Goal: Task Accomplishment & Management: Manage account settings

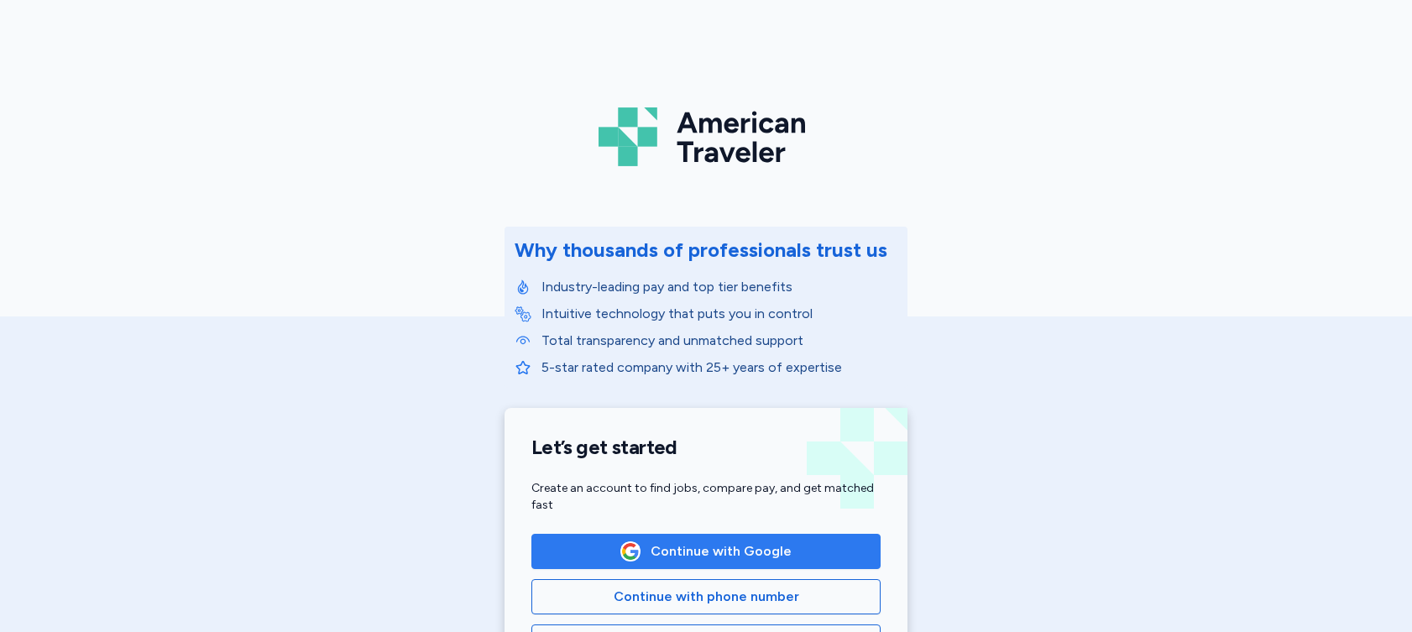
click at [682, 542] on span "Continue with Google" at bounding box center [721, 552] width 141 height 20
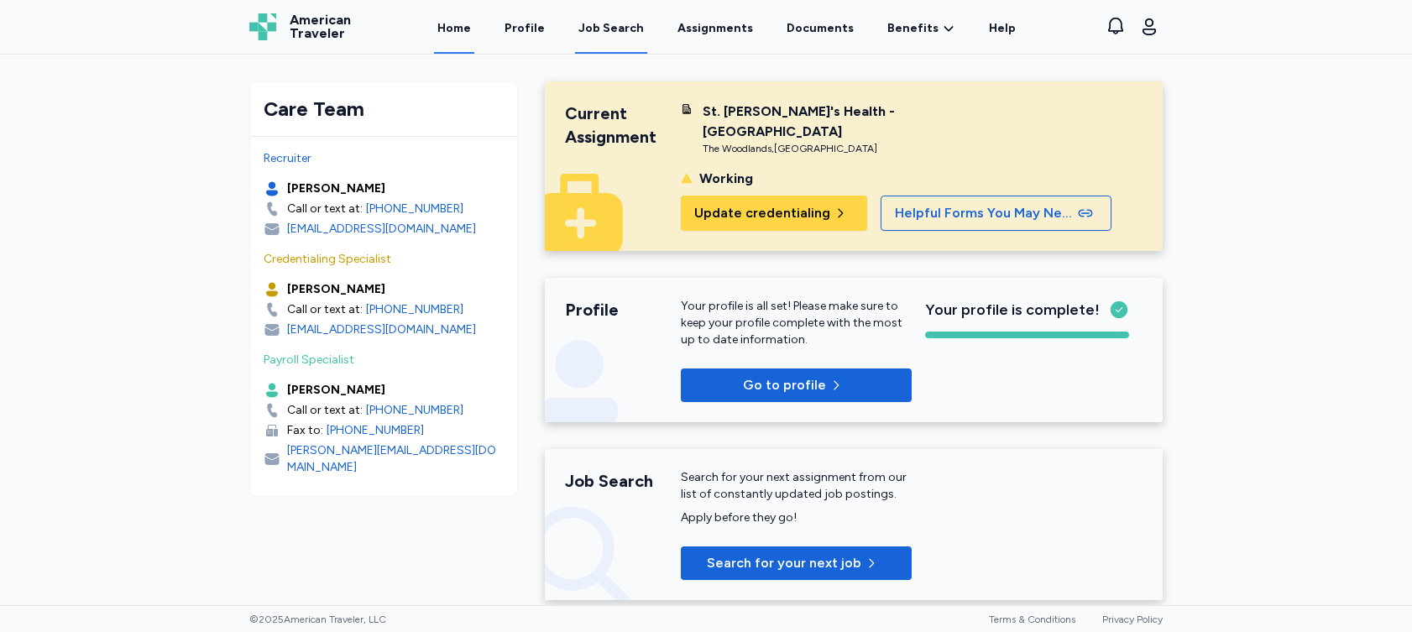
click at [621, 30] on div "Job Search" at bounding box center [611, 28] width 65 height 17
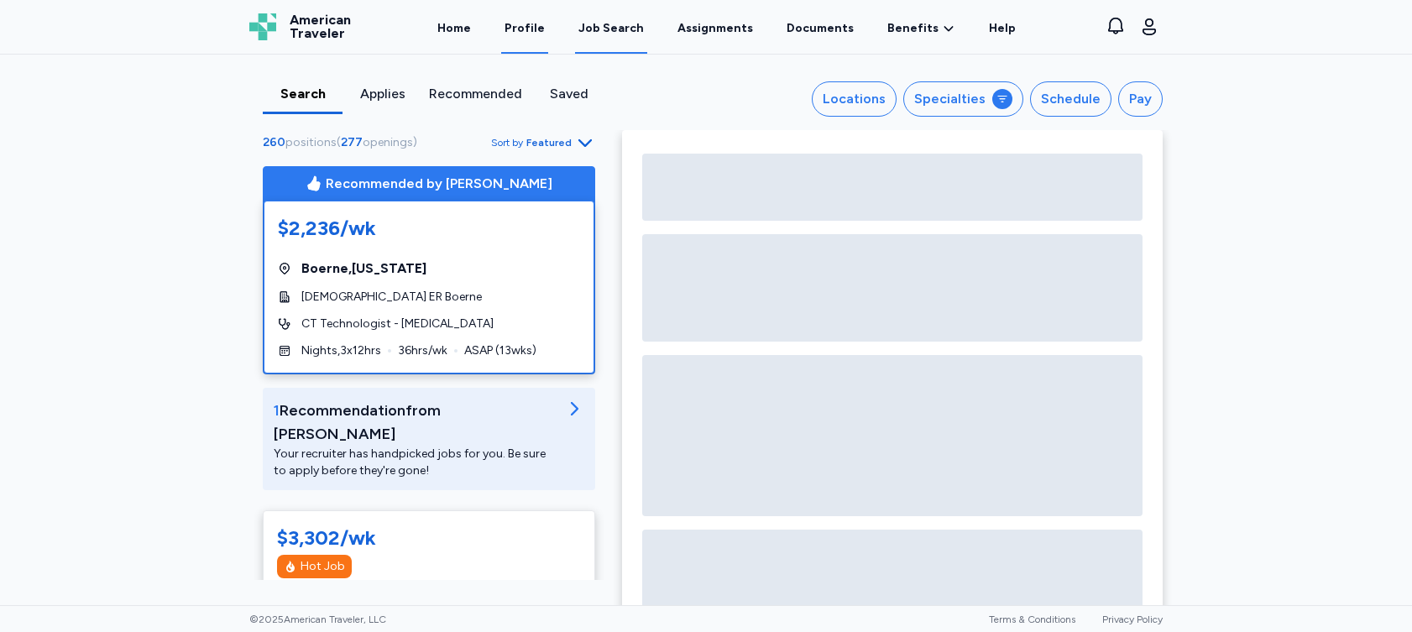
click at [544, 32] on link "Profile" at bounding box center [524, 28] width 47 height 52
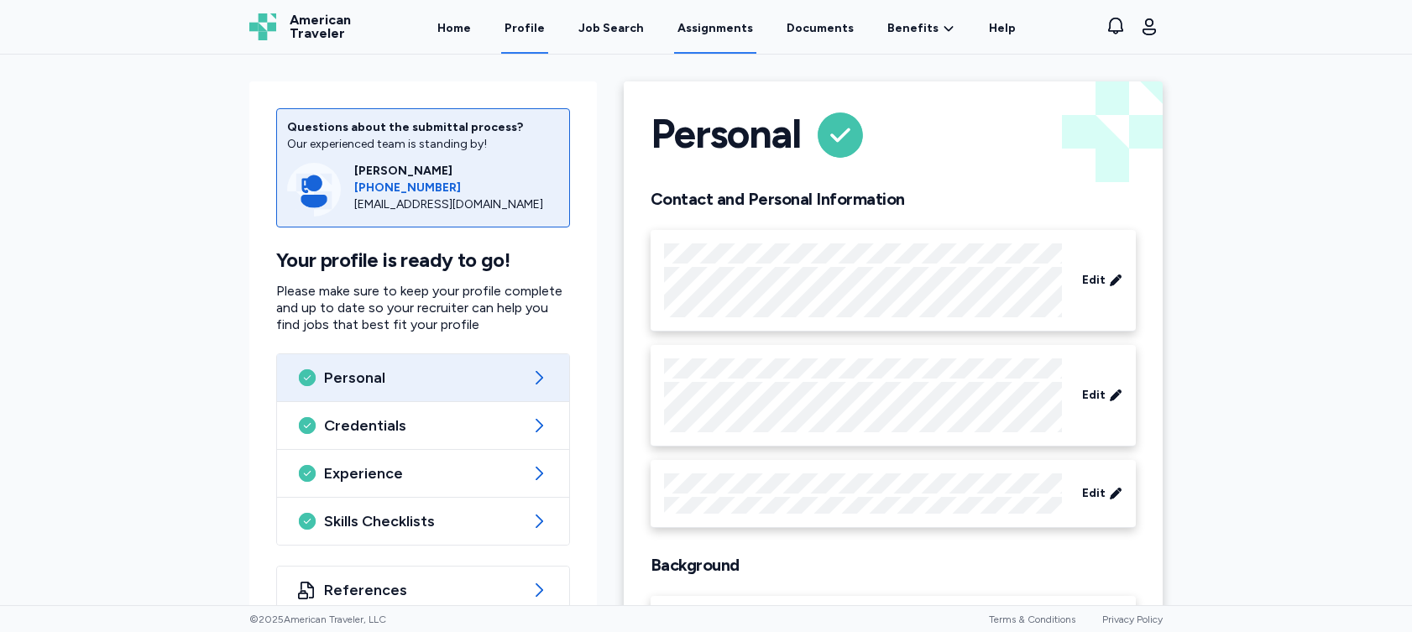
click at [730, 41] on link "Assignments" at bounding box center [715, 28] width 82 height 52
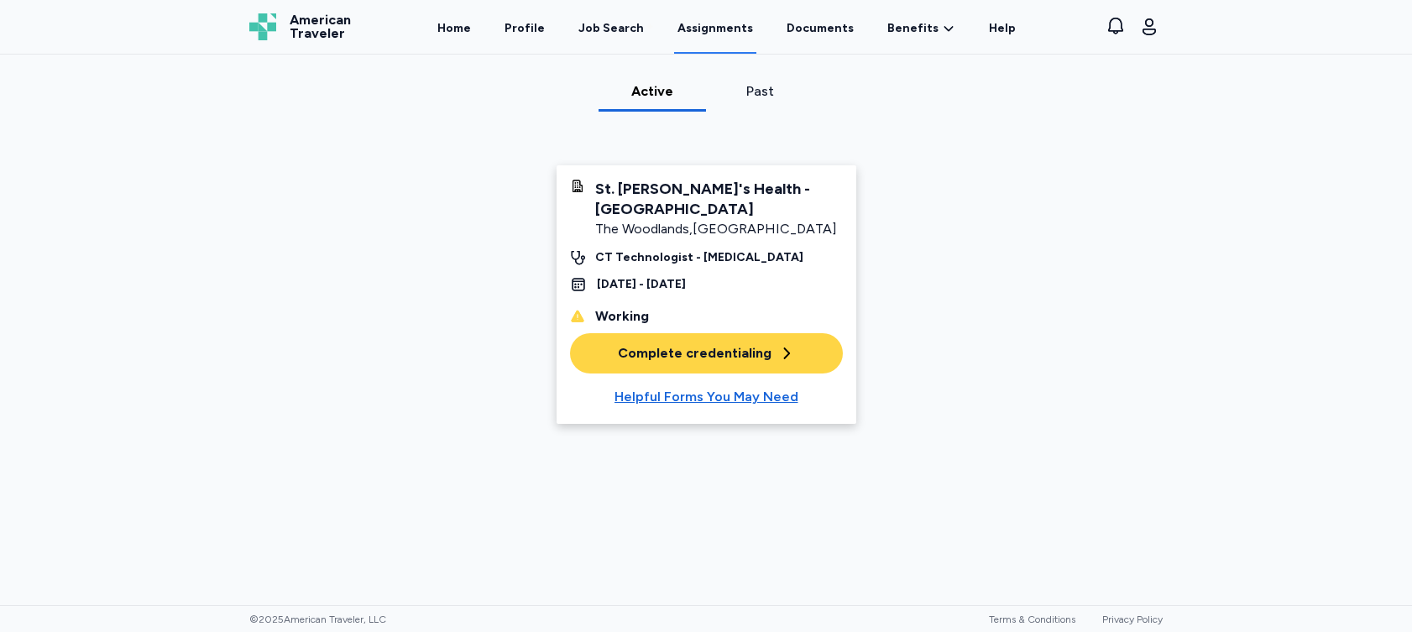
scroll to position [55, 0]
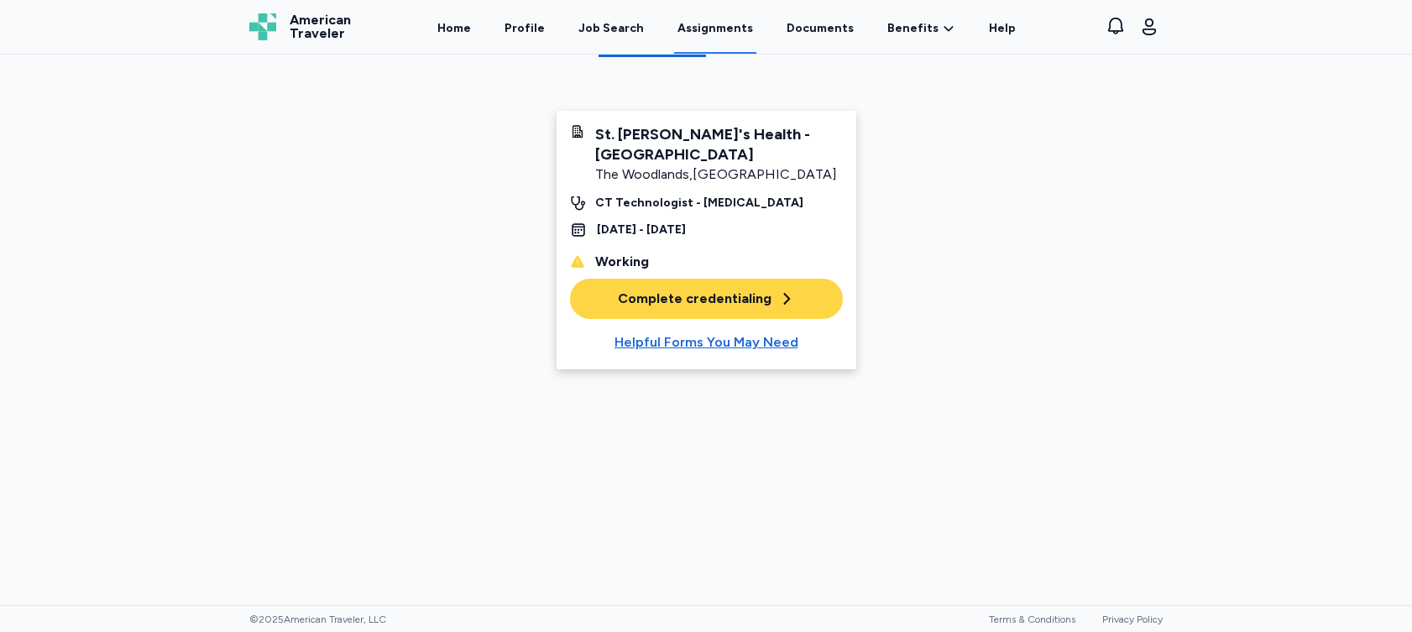
click at [748, 30] on link "Assignments" at bounding box center [715, 28] width 82 height 52
click at [719, 27] on link "Assignments" at bounding box center [715, 28] width 82 height 52
click at [663, 296] on div "Complete credentialing" at bounding box center [706, 299] width 177 height 20
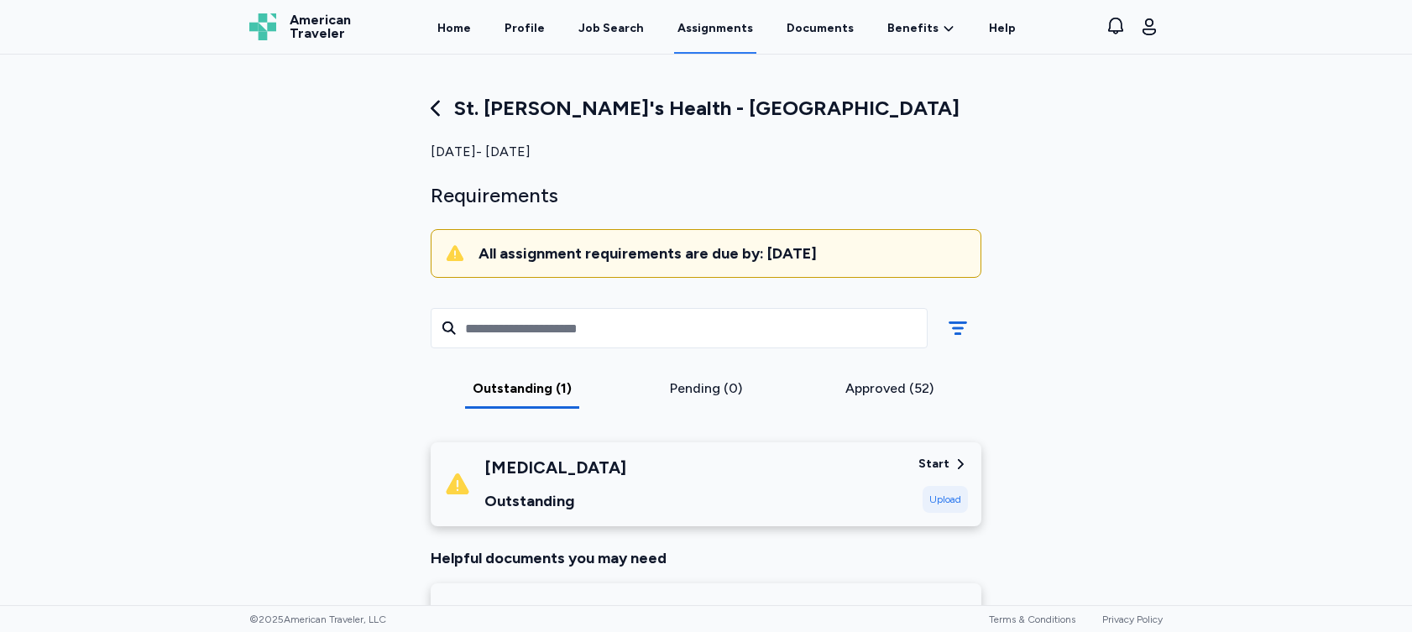
click at [868, 390] on div "Approved (52)" at bounding box center [889, 389] width 170 height 20
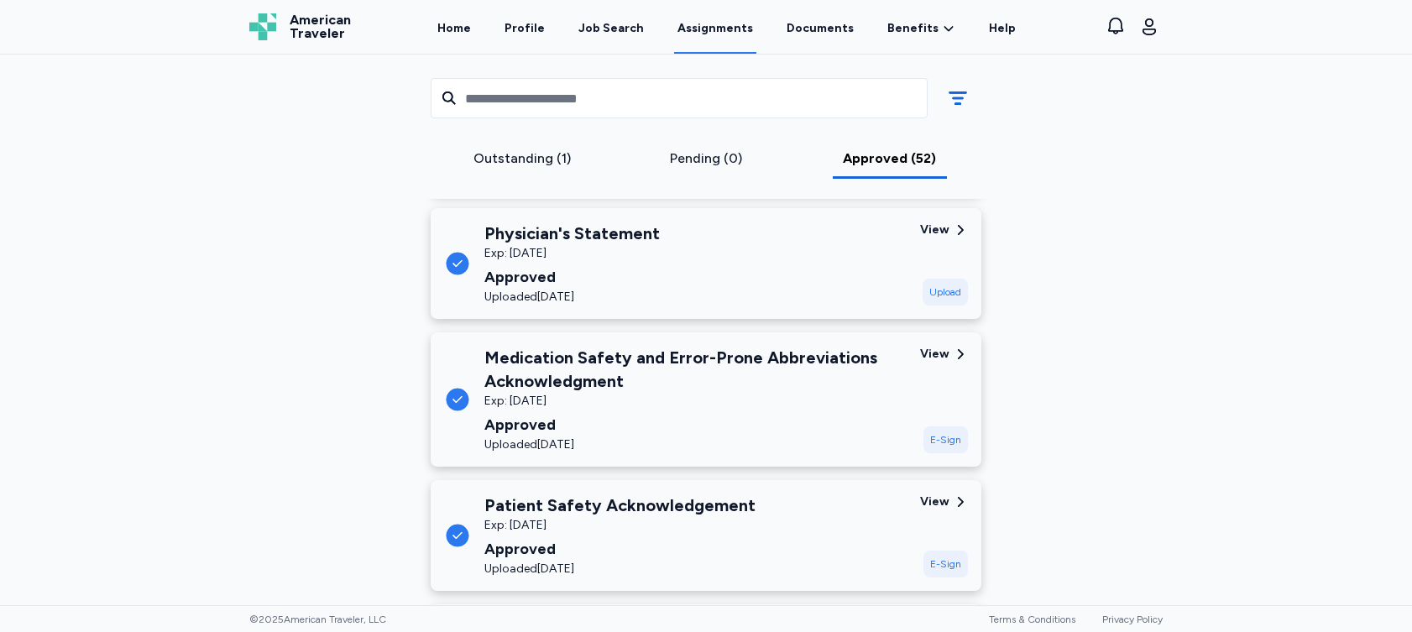
scroll to position [1763, 0]
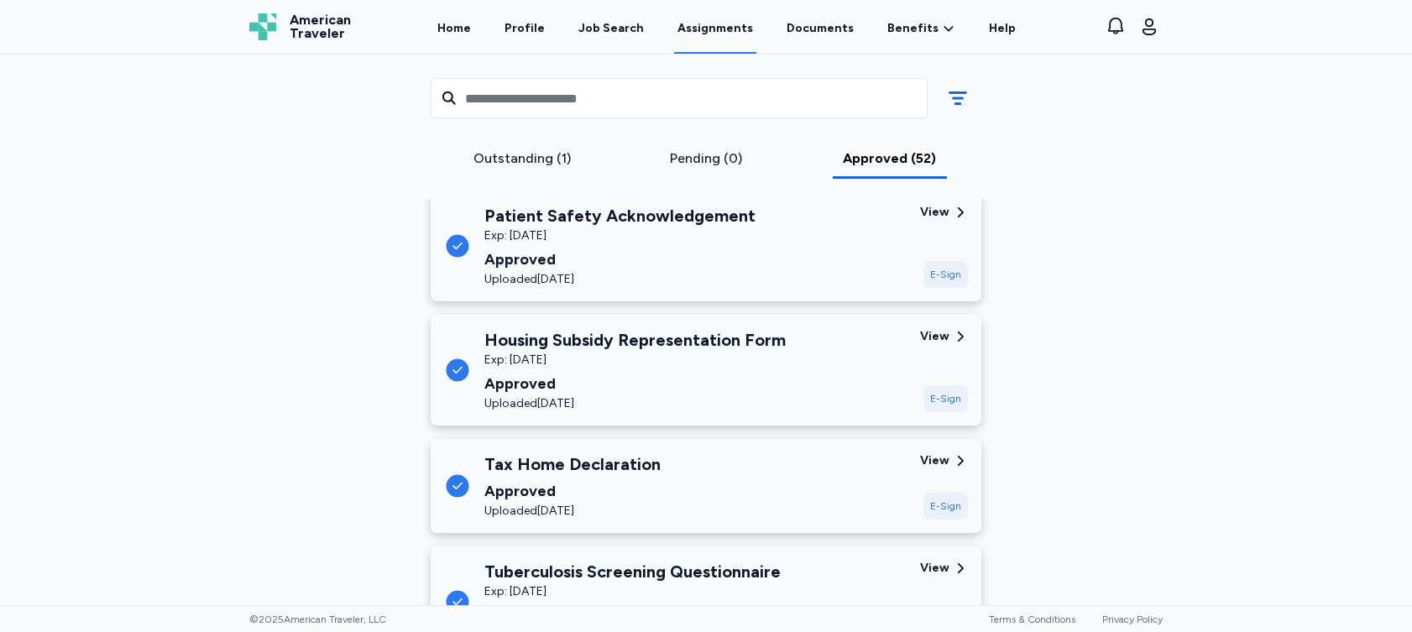
click at [518, 163] on div "Outstanding (1)" at bounding box center [523, 159] width 170 height 20
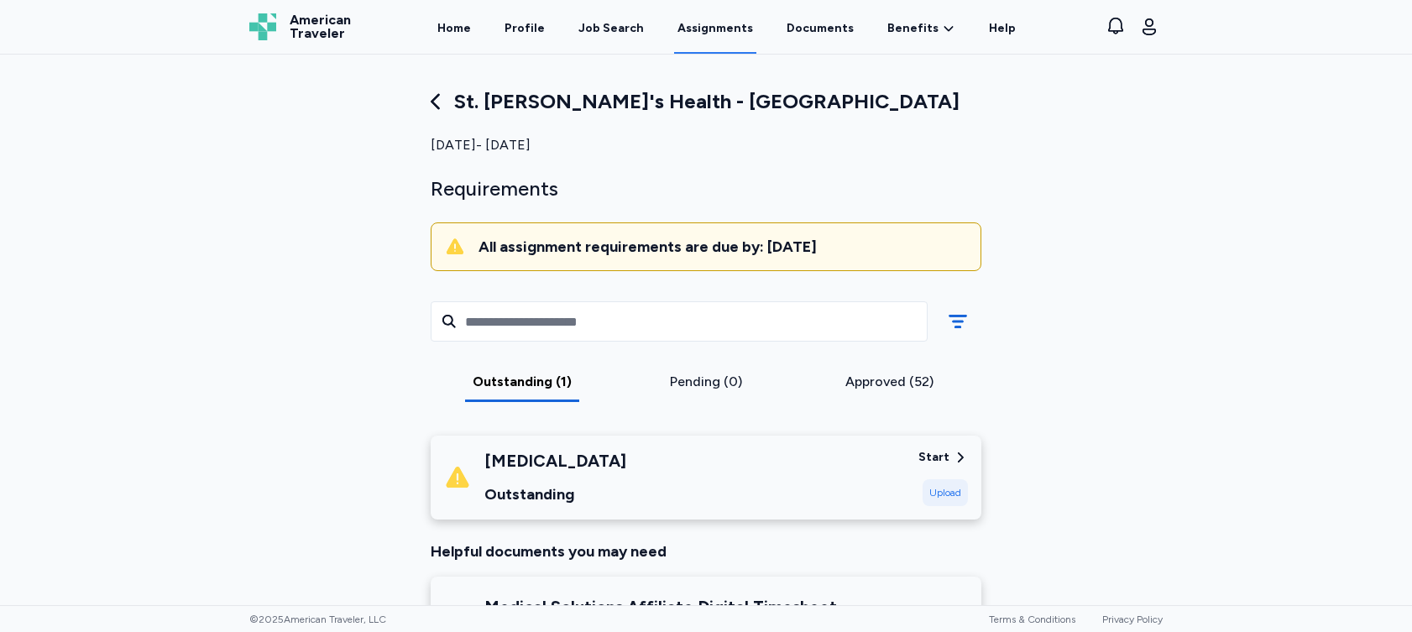
scroll to position [0, 0]
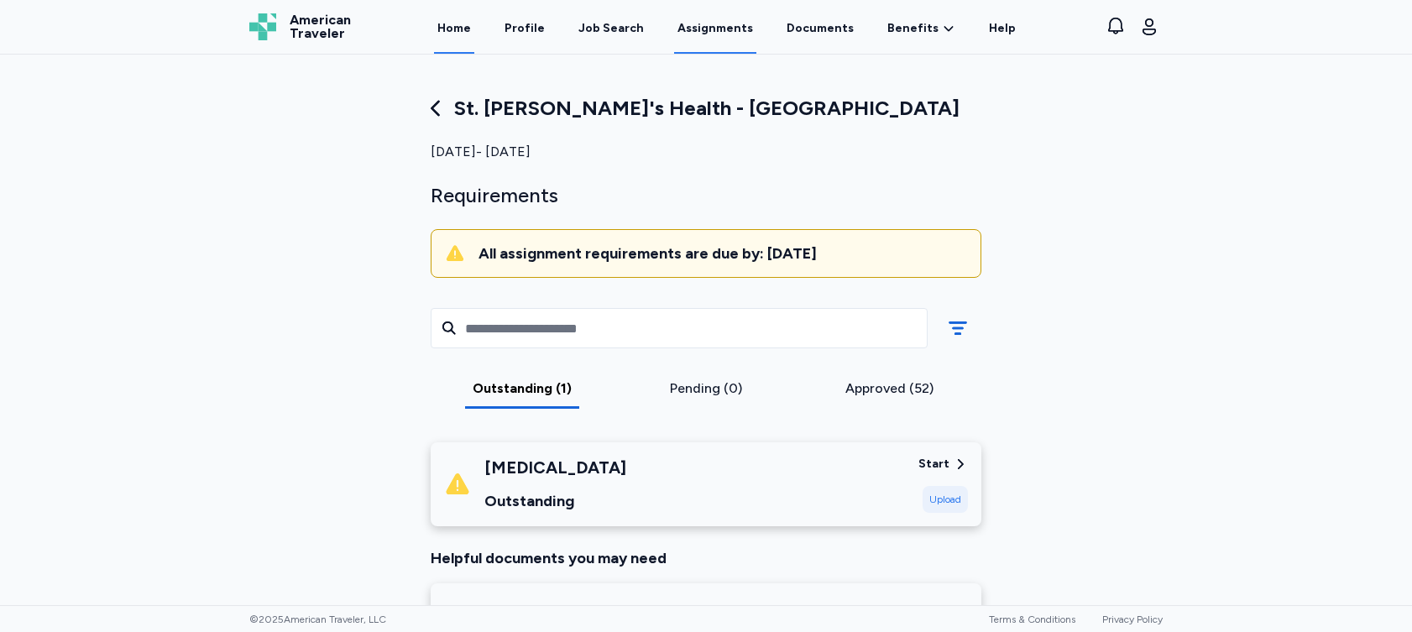
click at [459, 21] on link "Home" at bounding box center [454, 28] width 40 height 52
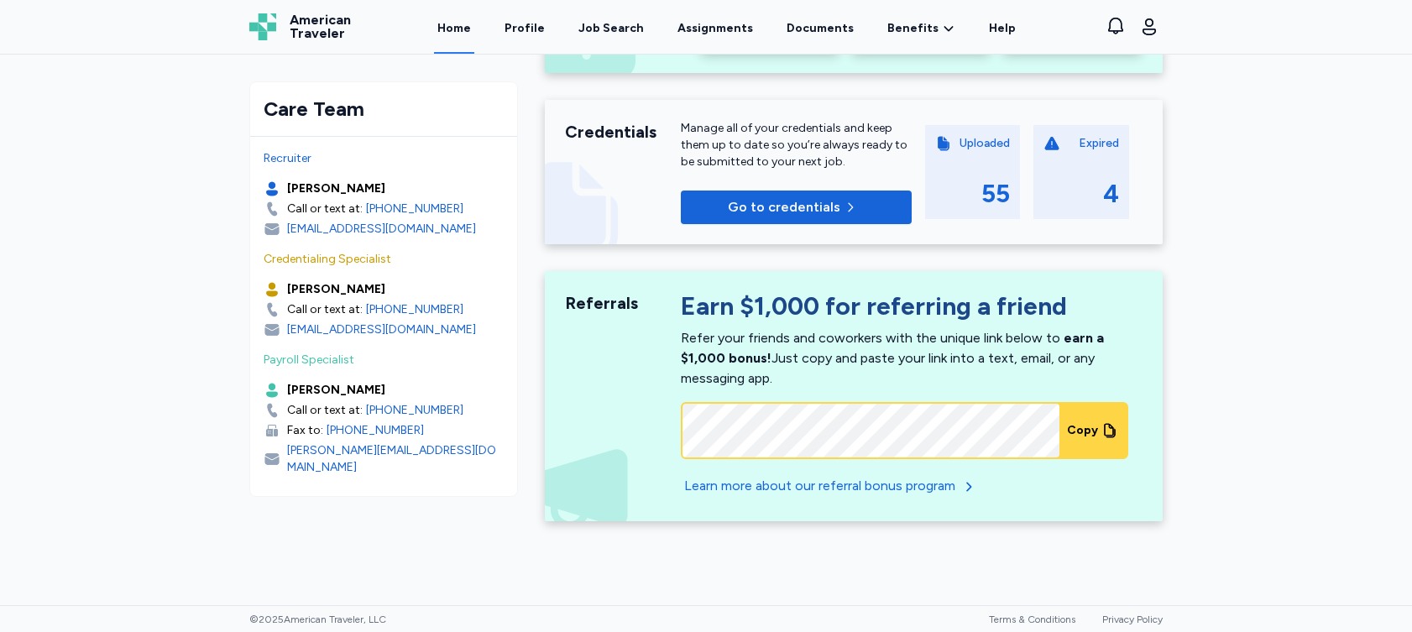
scroll to position [757, 0]
click at [1098, 138] on div "Expired" at bounding box center [1099, 142] width 40 height 17
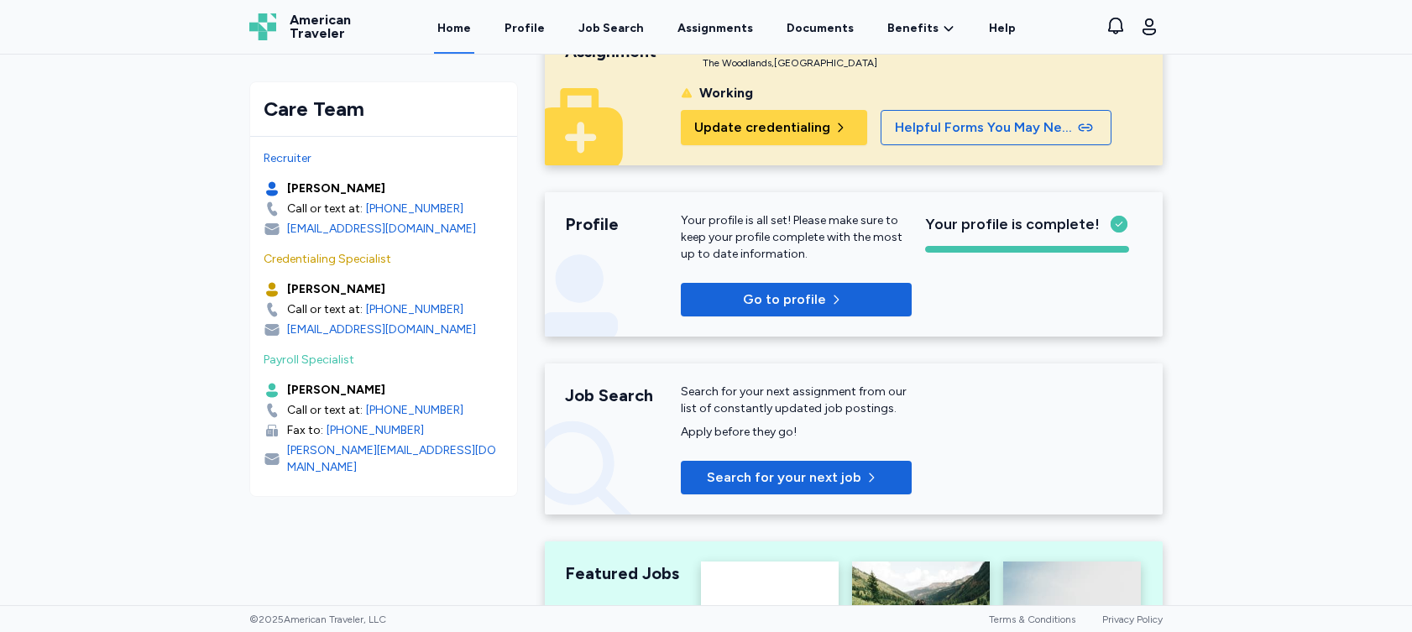
scroll to position [0, 0]
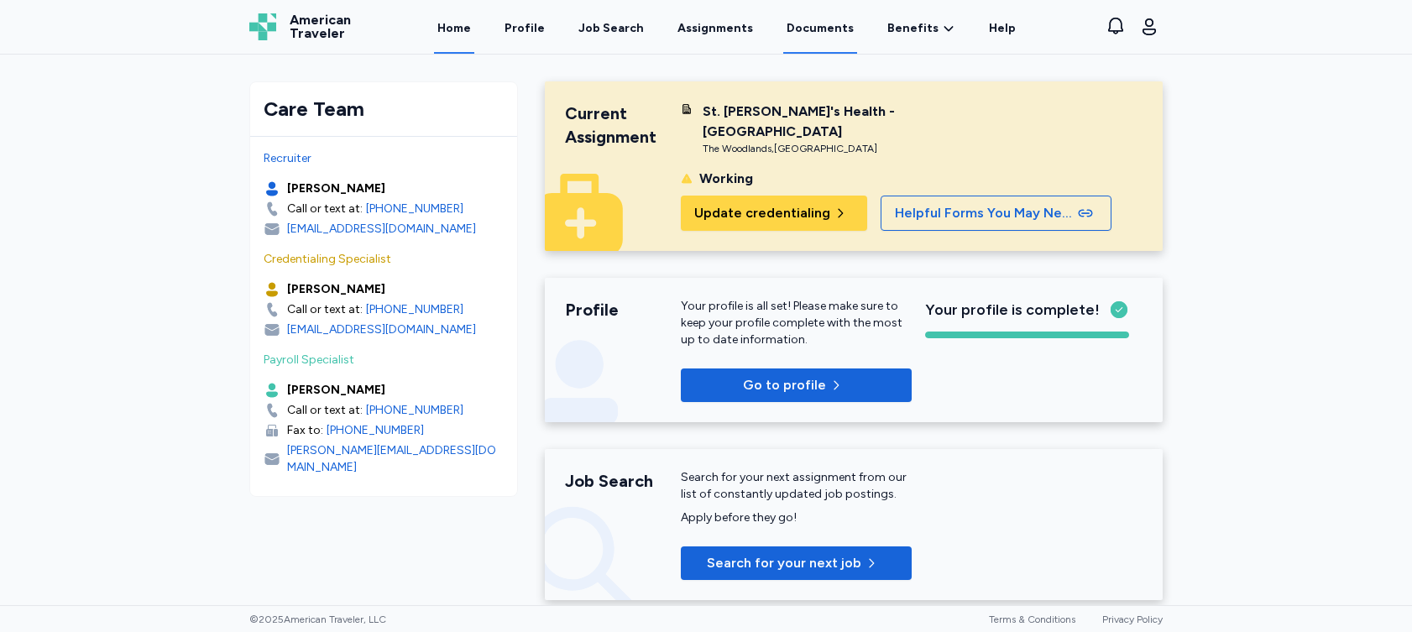
click at [803, 36] on link "Documents" at bounding box center [820, 28] width 74 height 52
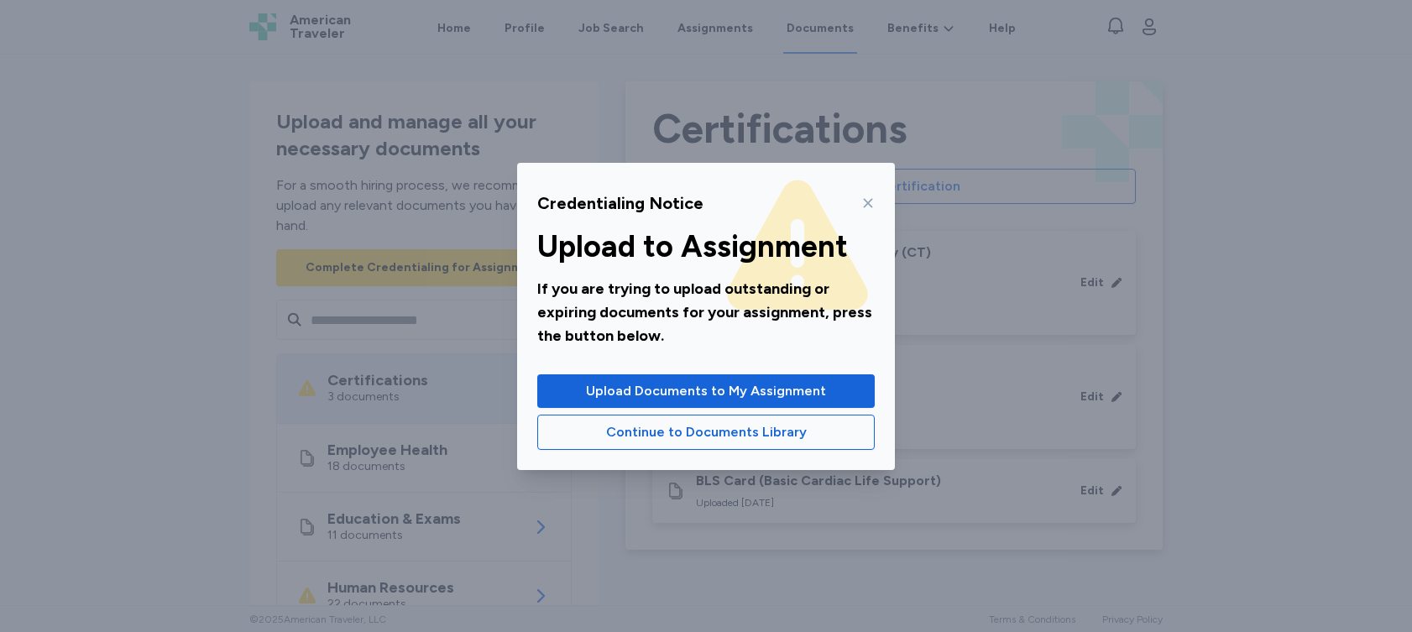
click at [862, 202] on icon at bounding box center [868, 202] width 13 height 13
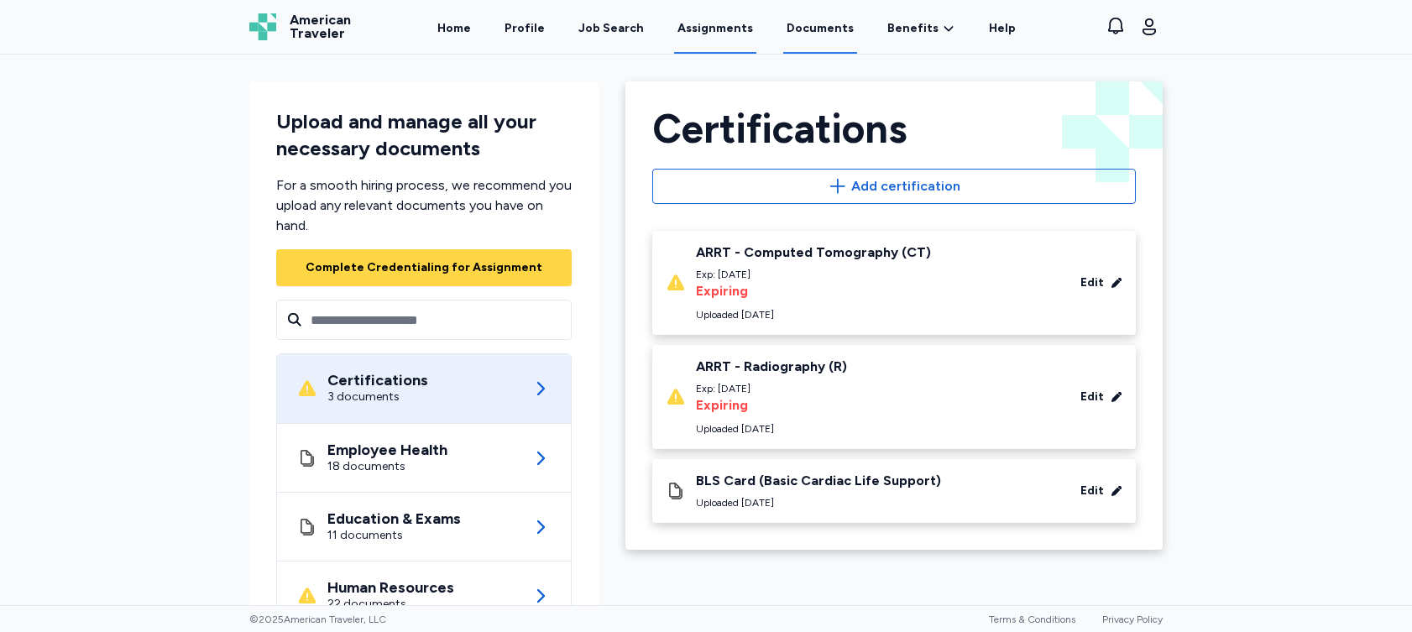
click at [722, 35] on link "Assignments" at bounding box center [715, 28] width 82 height 52
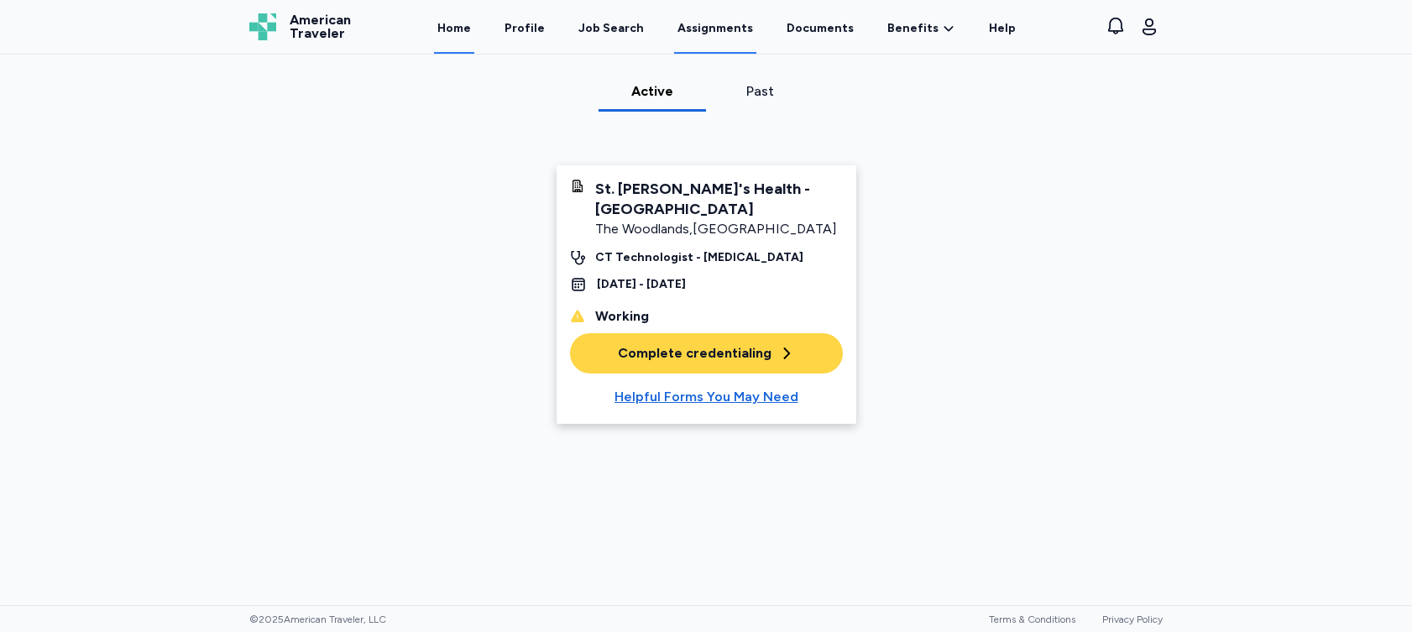
click at [469, 28] on link "Home" at bounding box center [454, 28] width 40 height 52
click at [470, 30] on link "Home" at bounding box center [454, 28] width 40 height 52
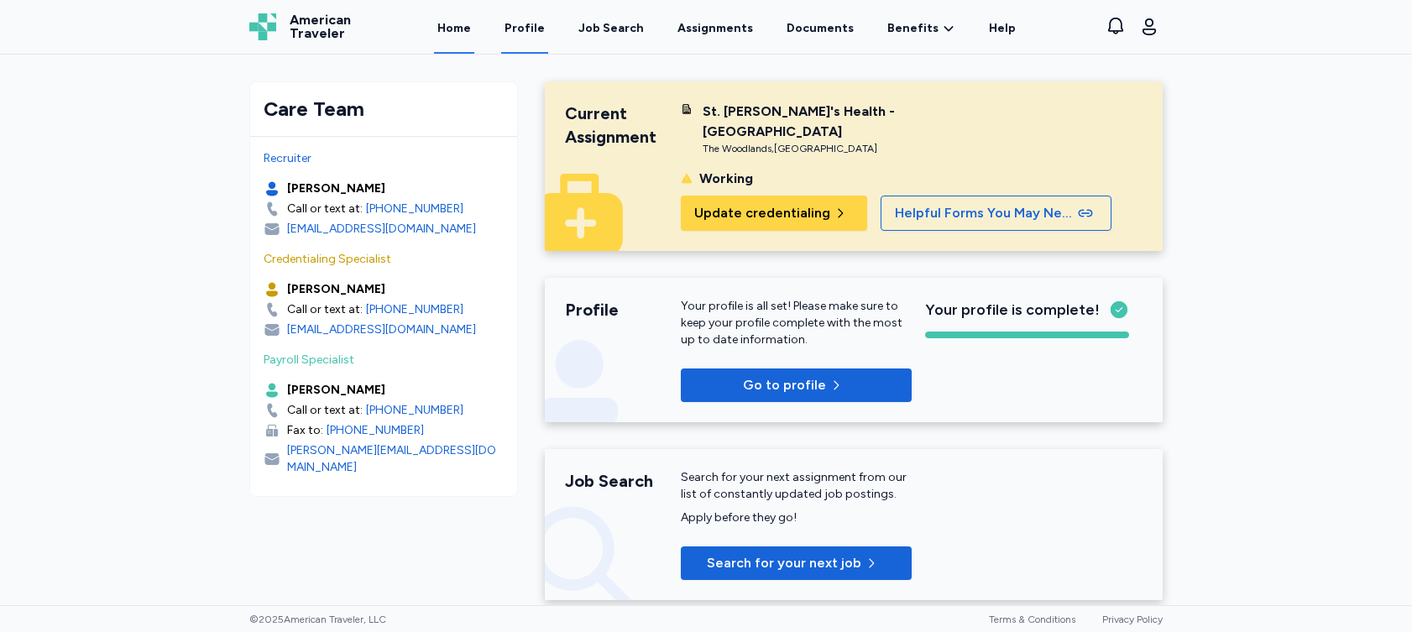
click at [535, 34] on link "Profile" at bounding box center [524, 28] width 47 height 52
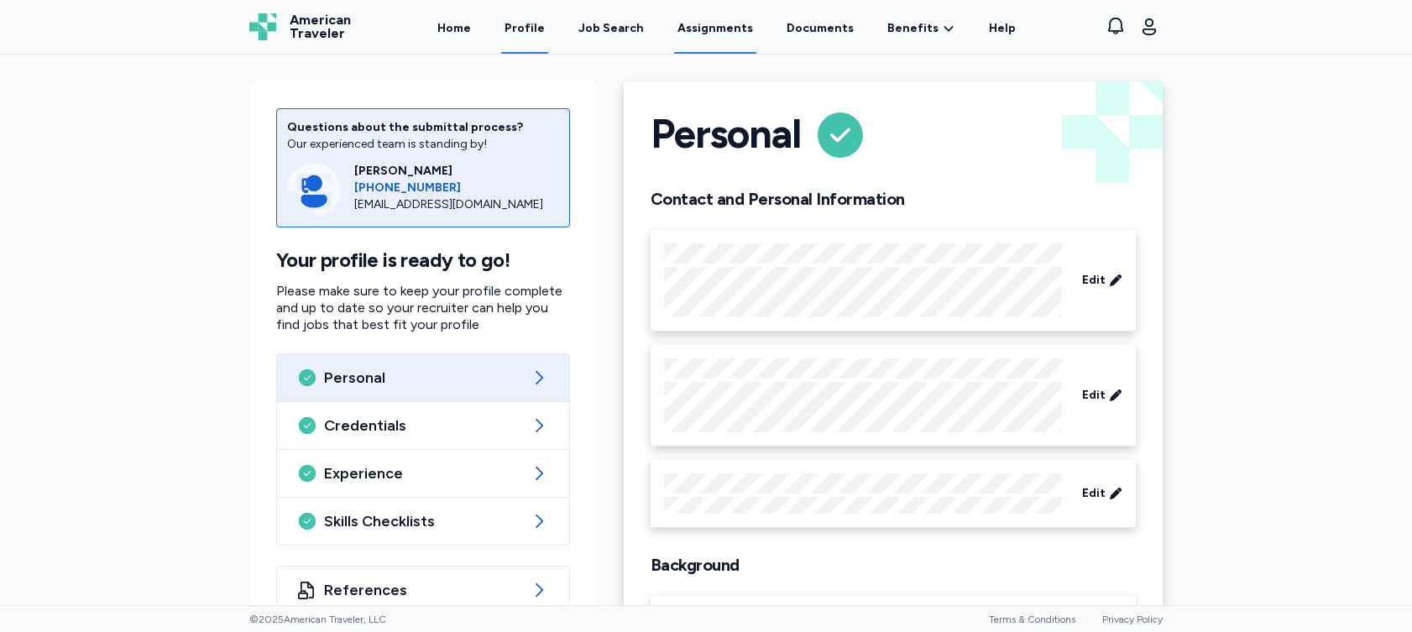
click at [723, 27] on link "Assignments" at bounding box center [715, 28] width 82 height 52
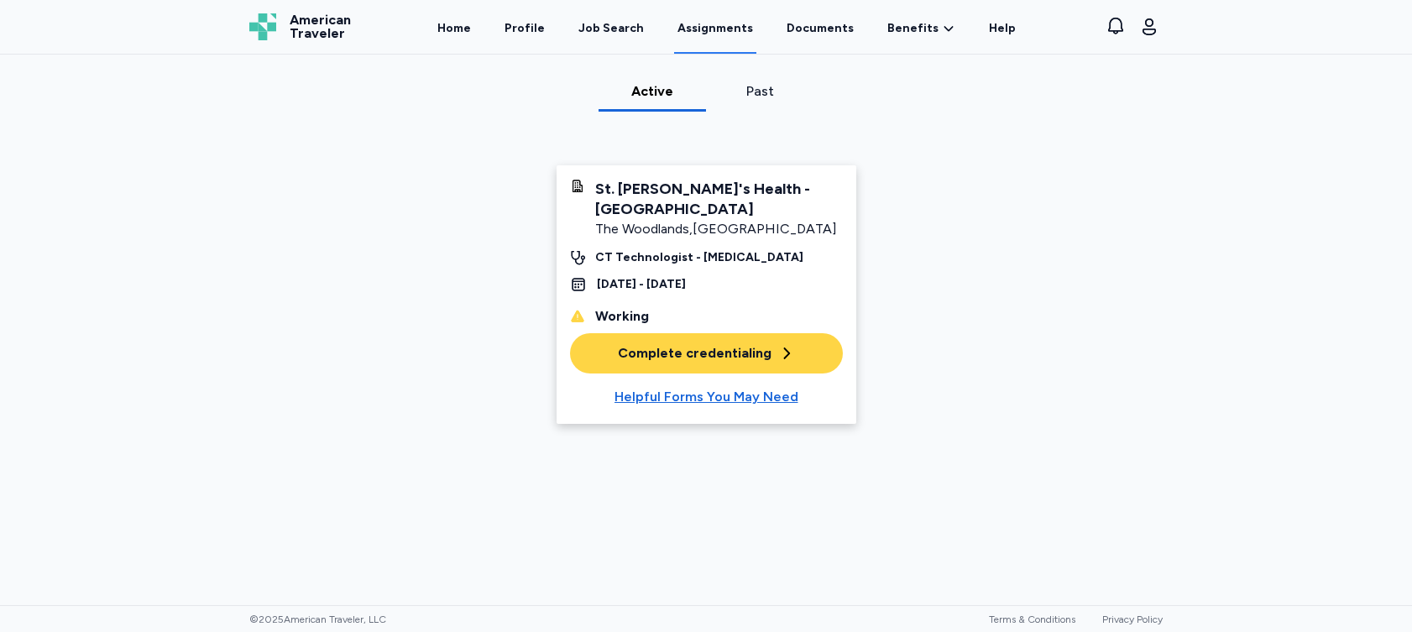
click at [754, 88] on div "Past" at bounding box center [760, 91] width 94 height 20
